Goal: Information Seeking & Learning: Learn about a topic

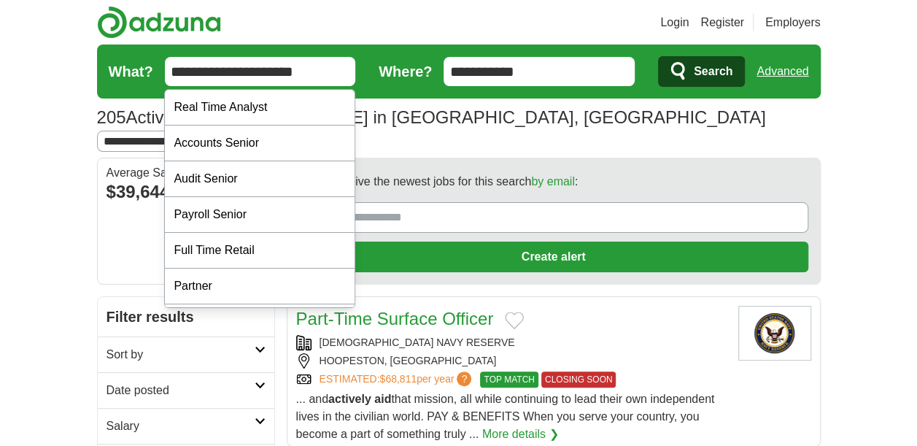
type input "**********"
click at [675, 66] on icon "submit" at bounding box center [680, 71] width 18 height 20
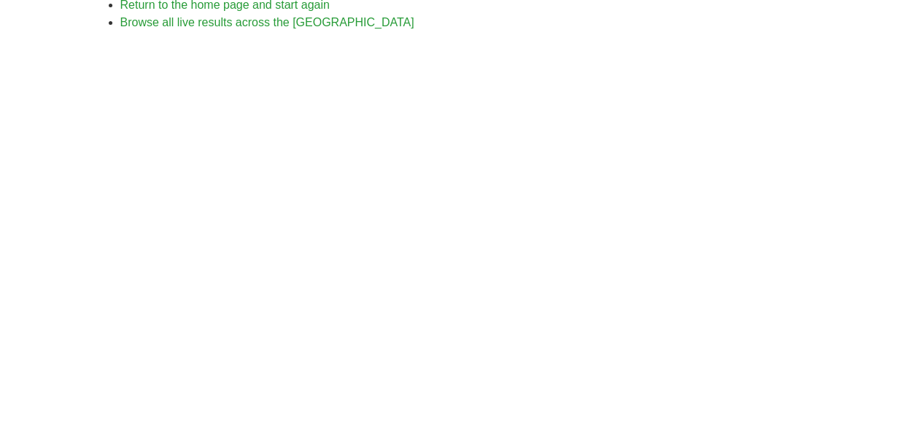
scroll to position [233, 0]
